Goal: Task Accomplishment & Management: Manage account settings

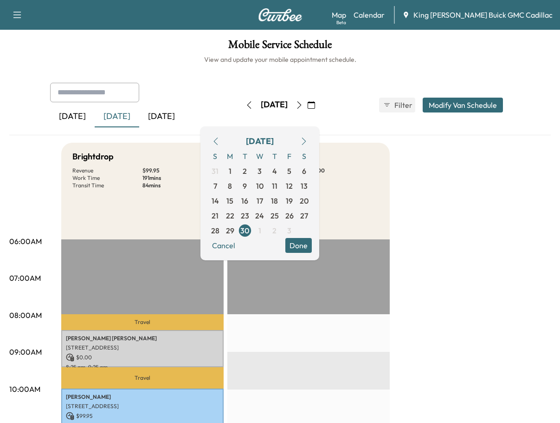
click at [315, 108] on icon "button" at bounding box center [311, 104] width 7 height 7
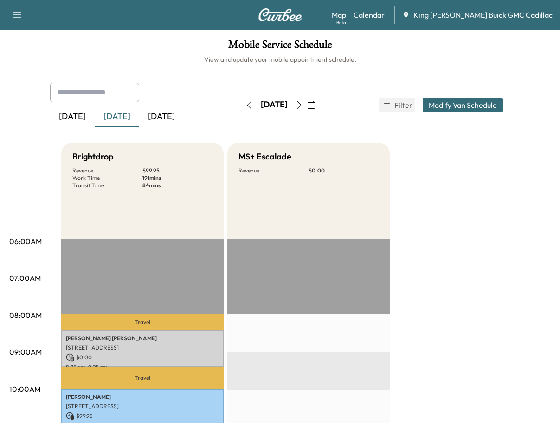
click at [315, 108] on icon "button" at bounding box center [311, 104] width 7 height 7
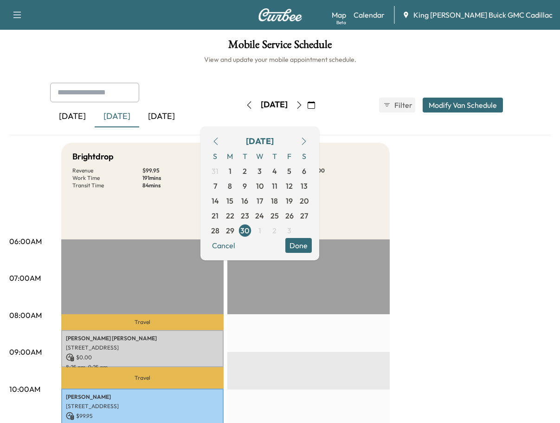
click at [308, 141] on icon "button" at bounding box center [303, 140] width 7 height 7
click at [263, 203] on span "15" at bounding box center [259, 200] width 7 height 11
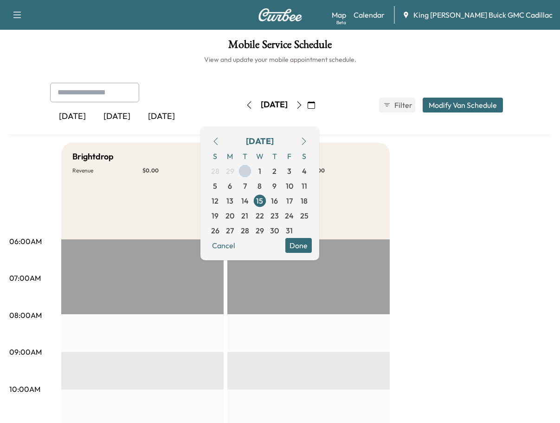
click at [203, 85] on div "[DATE] [DATE] [DATE]" at bounding box center [142, 105] width 184 height 45
click at [292, 169] on span "3" at bounding box center [289, 170] width 4 height 11
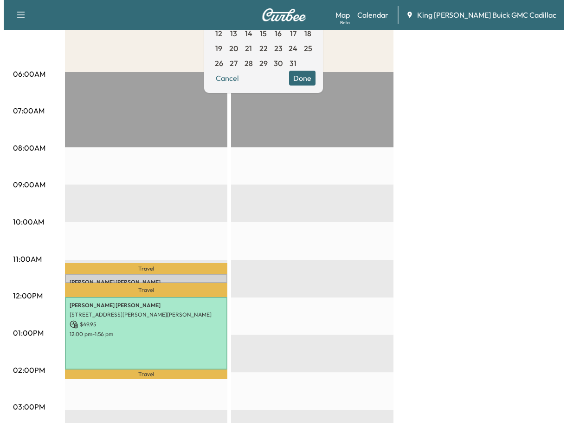
scroll to position [232, 0]
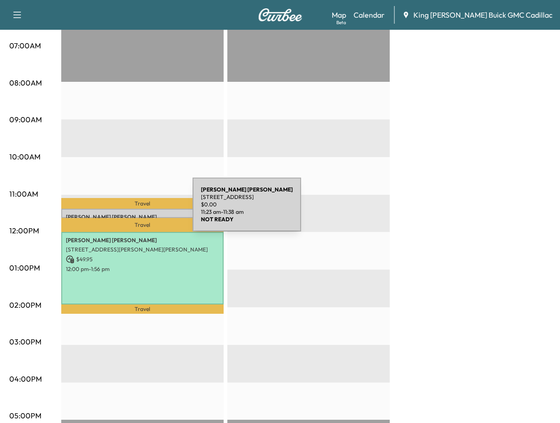
click at [123, 210] on div "[PERSON_NAME] [STREET_ADDRESS] $ 0.00 11:23 am - 11:38 am" at bounding box center [142, 212] width 163 height 9
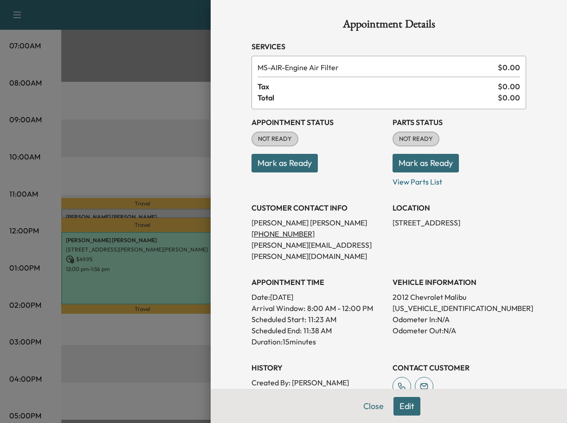
scroll to position [46, 0]
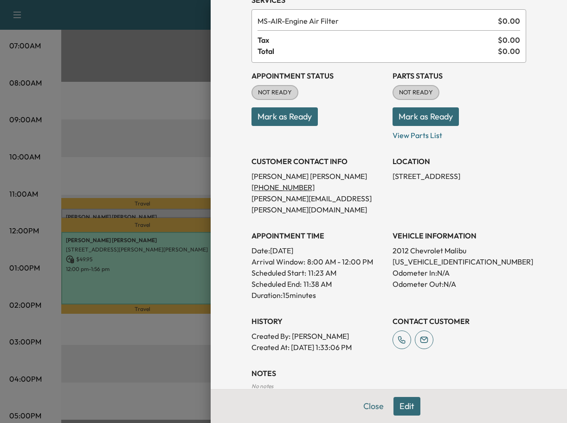
click at [406, 409] on button "Edit" at bounding box center [407, 406] width 27 height 19
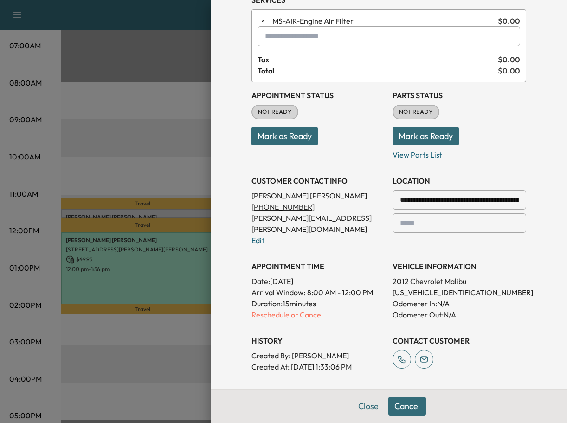
click at [299, 309] on p "Reschedule or Cancel" at bounding box center [319, 314] width 134 height 11
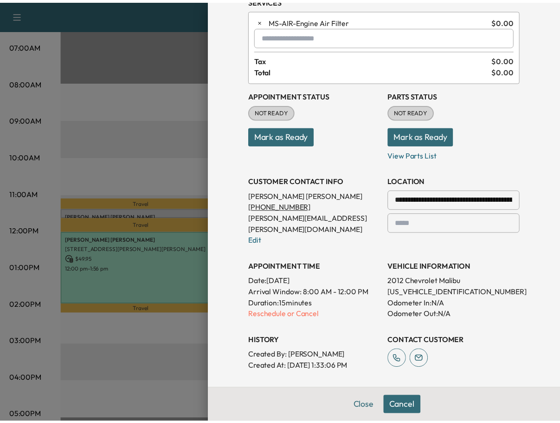
scroll to position [0, 0]
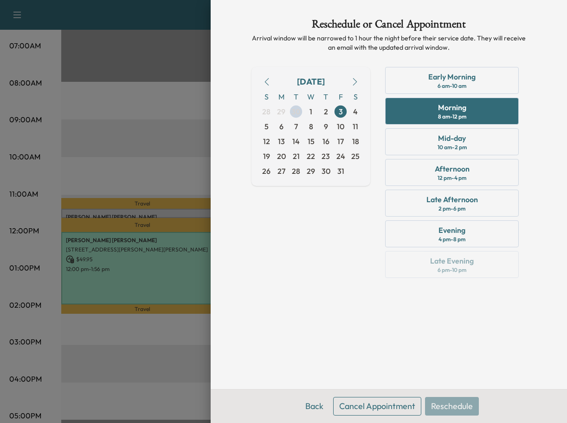
click at [367, 402] on button "Cancel Appointment" at bounding box center [377, 406] width 88 height 19
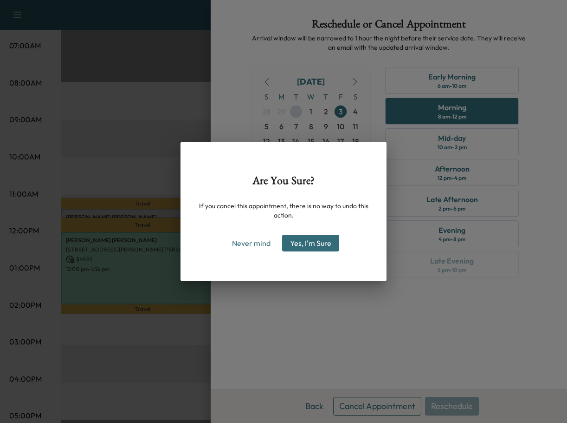
click at [288, 242] on button "Yes, I'm Sure" at bounding box center [310, 242] width 57 height 17
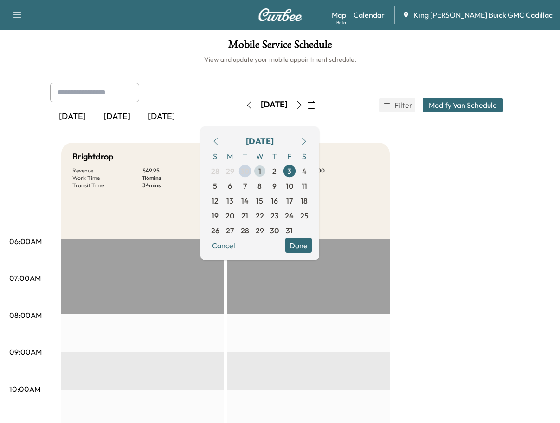
click at [267, 170] on span "1" at bounding box center [260, 170] width 15 height 15
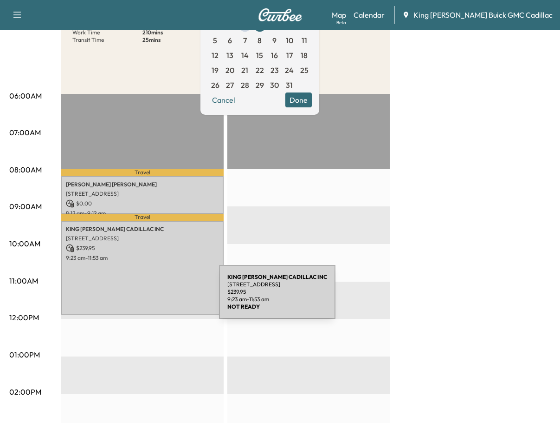
scroll to position [93, 0]
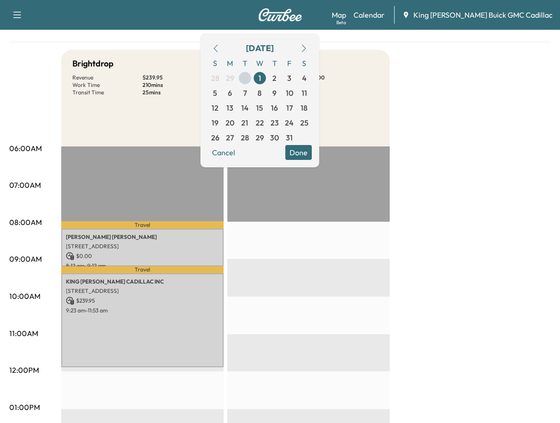
click at [47, 124] on div "06:00AM 07:00AM 08:00AM 09:00AM 10:00AM 11:00AM 12:00PM 01:00PM 02:00PM 03:00PM…" at bounding box center [35, 394] width 52 height 688
click at [440, 69] on div "Brightdrop Revenue $ 239.95 Work Time 210 mins Transit Time 25 mins Travel [PER…" at bounding box center [306, 398] width 490 height 696
